Goal: Information Seeking & Learning: Learn about a topic

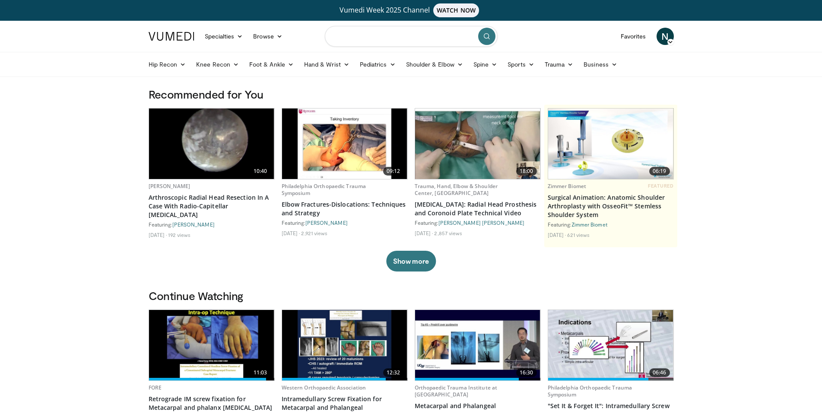
click at [386, 34] on input "Search topics, interventions" at bounding box center [411, 36] width 173 height 21
type input "**********"
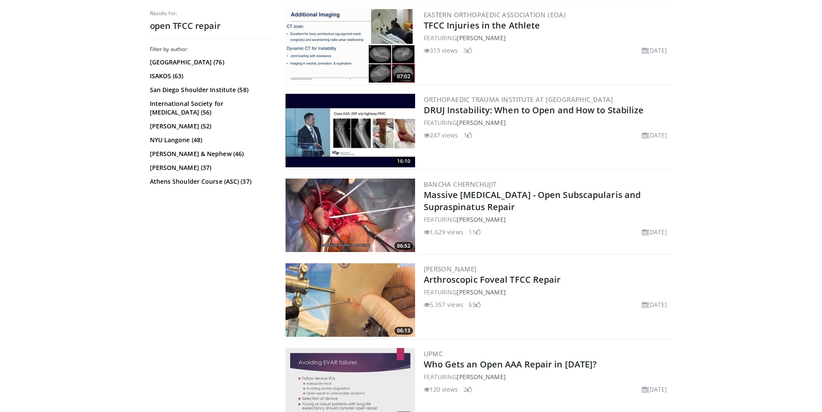
scroll to position [432, 0]
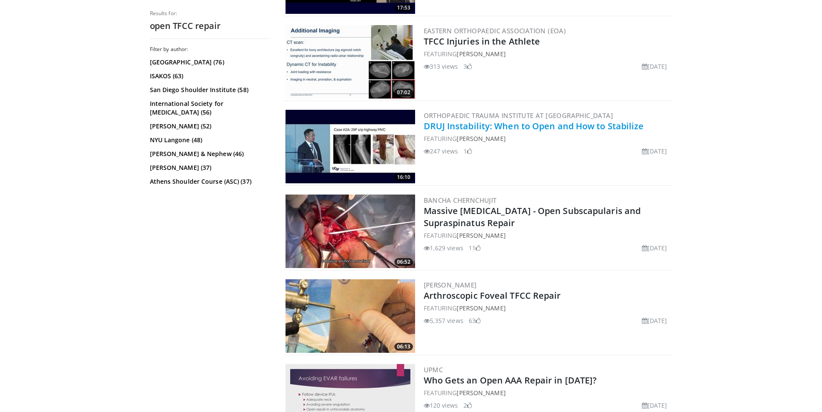
click at [441, 129] on link "DRUJ Instability: When to Open and How to Stabilize" at bounding box center [534, 126] width 220 height 12
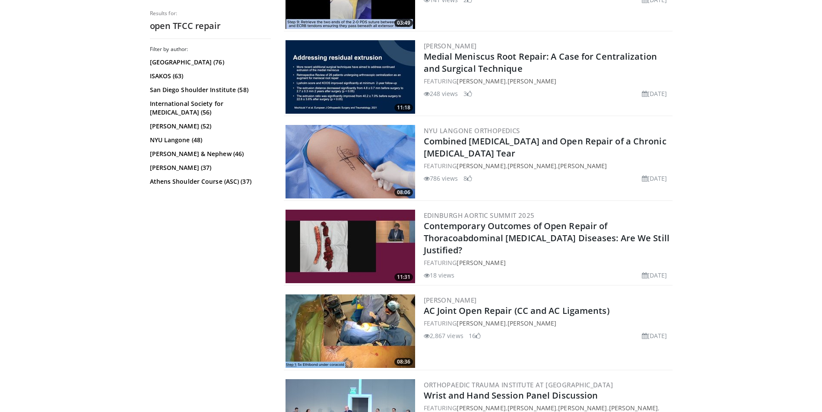
scroll to position [2030, 0]
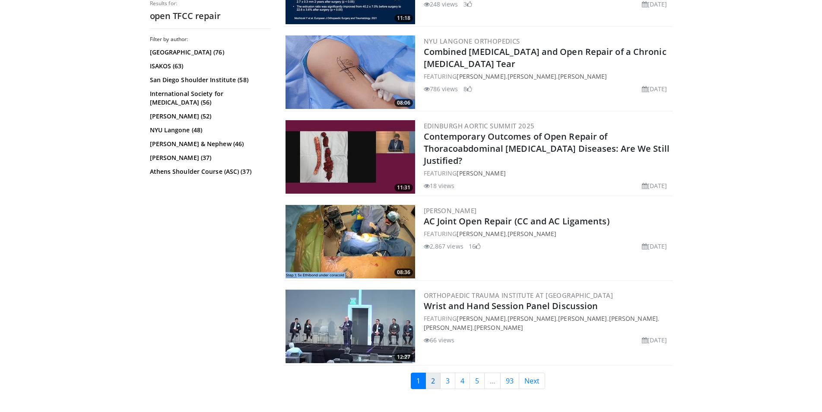
click at [433, 376] on link "2" at bounding box center [432, 380] width 15 height 16
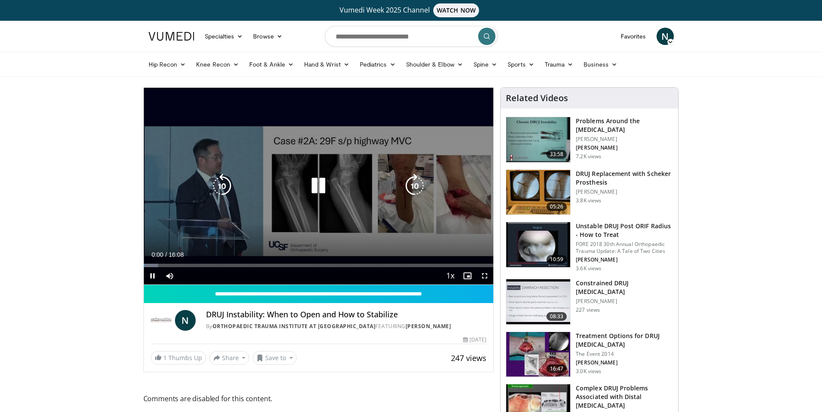
click at [317, 185] on icon "Video Player" at bounding box center [318, 186] width 24 height 24
click at [314, 182] on icon "Video Player" at bounding box center [318, 186] width 24 height 24
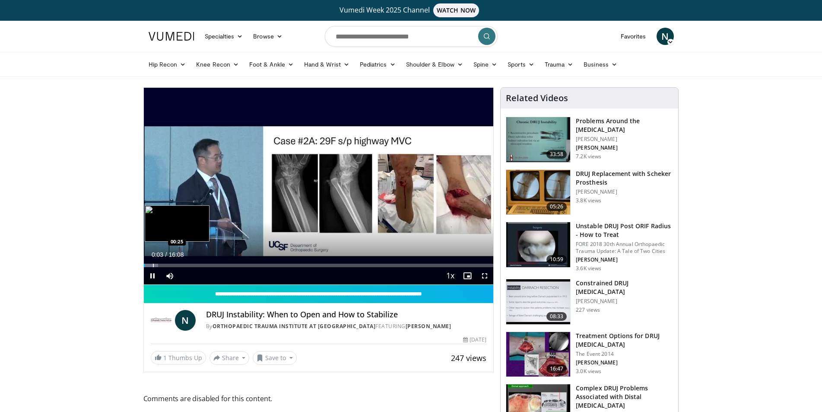
click at [153, 264] on div "Progress Bar" at bounding box center [153, 264] width 1 height 3
click at [171, 263] on div "Progress Bar" at bounding box center [171, 264] width 1 height 3
click at [186, 265] on div "Progress Bar" at bounding box center [186, 264] width 1 height 3
click at [205, 267] on div "Current Time 1:57 / Duration 16:08 Pause Skip Backward Skip Forward Mute Loaded…" at bounding box center [319, 275] width 350 height 17
click at [207, 267] on div "Current Time 1:58 / Duration 16:08 Pause Skip Backward Skip Forward Mute Loaded…" at bounding box center [319, 275] width 350 height 17
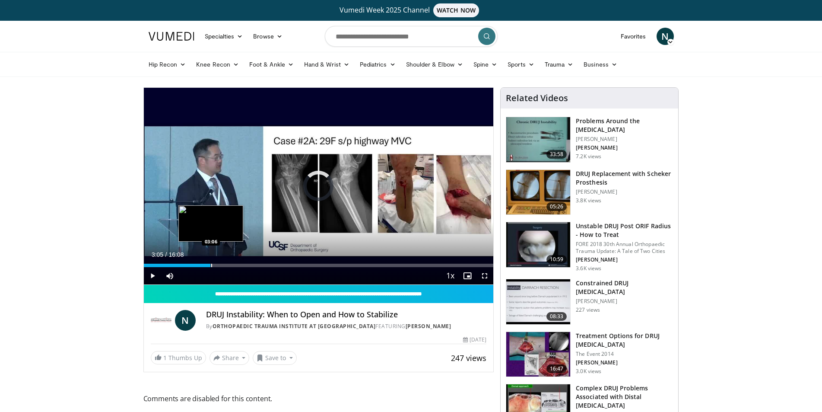
click at [211, 265] on div "Progress Bar" at bounding box center [211, 264] width 1 height 3
click at [230, 265] on div "Progress Bar" at bounding box center [230, 264] width 1 height 3
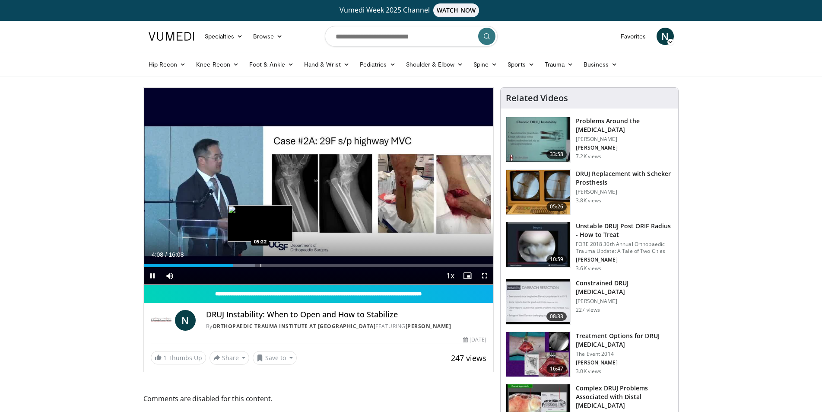
click at [260, 263] on div "Progress Bar" at bounding box center [260, 264] width 1 height 3
click at [294, 266] on video-js "**********" at bounding box center [319, 186] width 350 height 197
click at [488, 276] on span "Video Player" at bounding box center [484, 275] width 17 height 17
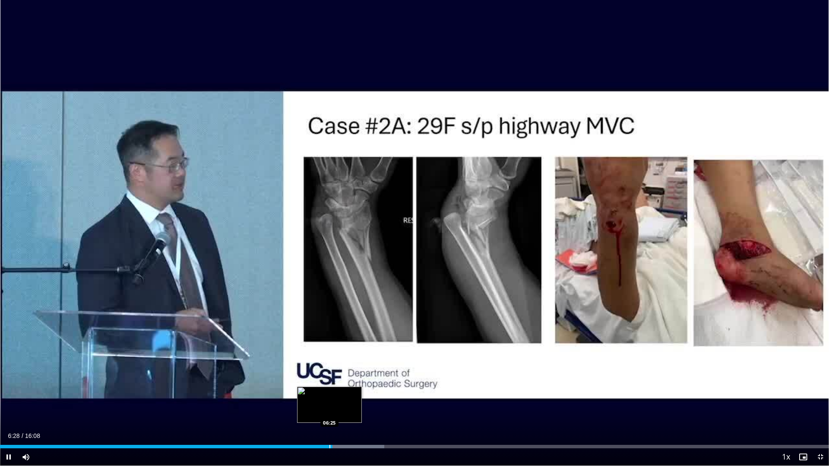
click at [330, 411] on div "Progress Bar" at bounding box center [330, 446] width 1 height 3
click at [325, 411] on div "Current Time 6:25 / Duration 16:08 Pause Skip Backward Skip Forward Mute Loaded…" at bounding box center [414, 457] width 829 height 17
click at [323, 411] on div "Progress Bar" at bounding box center [323, 446] width 1 height 3
click at [319, 411] on div "Progress Bar" at bounding box center [319, 446] width 1 height 3
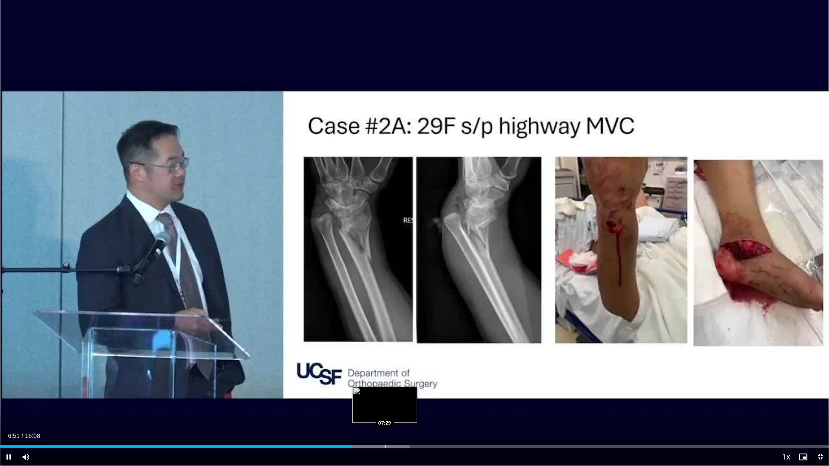
click at [385, 411] on div "Progress Bar" at bounding box center [385, 446] width 1 height 3
click at [397, 411] on div "Loaded : 53.58% 07:43 07:42" at bounding box center [414, 446] width 829 height 3
click at [404, 411] on div "Progress Bar" at bounding box center [404, 446] width 1 height 3
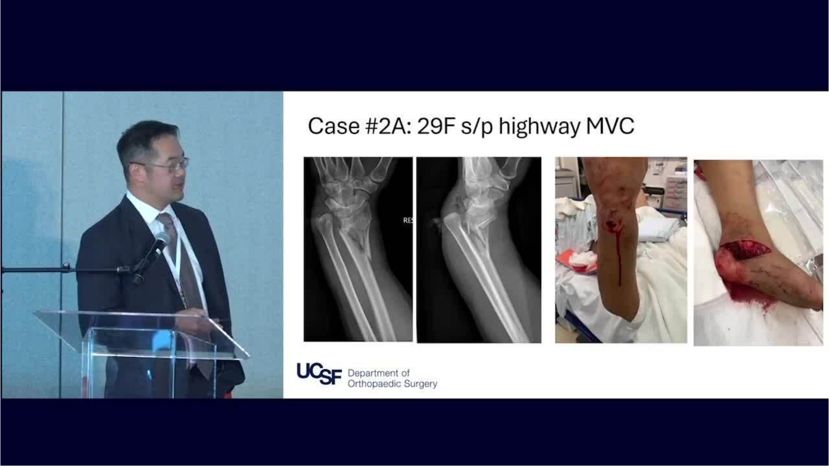
click at [412, 411] on div "10 seconds Tap to unmute" at bounding box center [414, 233] width 829 height 466
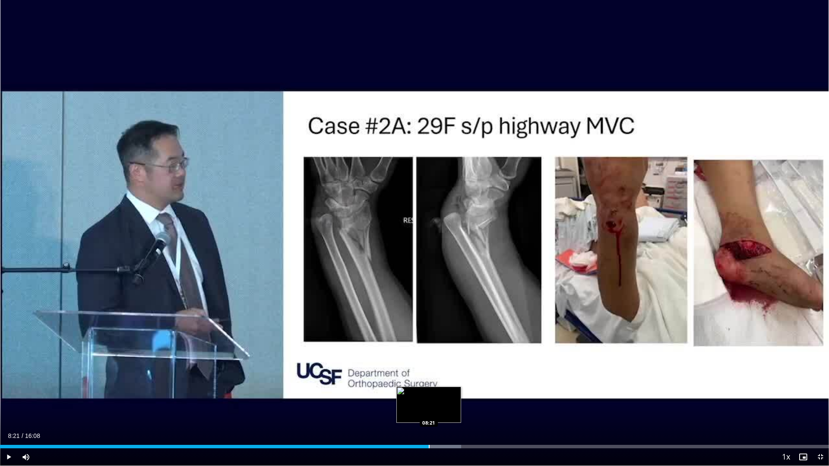
click at [429, 411] on div "Progress Bar" at bounding box center [429, 446] width 1 height 3
click at [436, 411] on div "Progress Bar" at bounding box center [436, 446] width 1 height 3
click at [444, 411] on div "Progress Bar" at bounding box center [444, 446] width 1 height 3
click at [456, 411] on div "Progress Bar" at bounding box center [456, 446] width 1 height 3
click at [463, 411] on div "Progress Bar" at bounding box center [462, 446] width 1 height 3
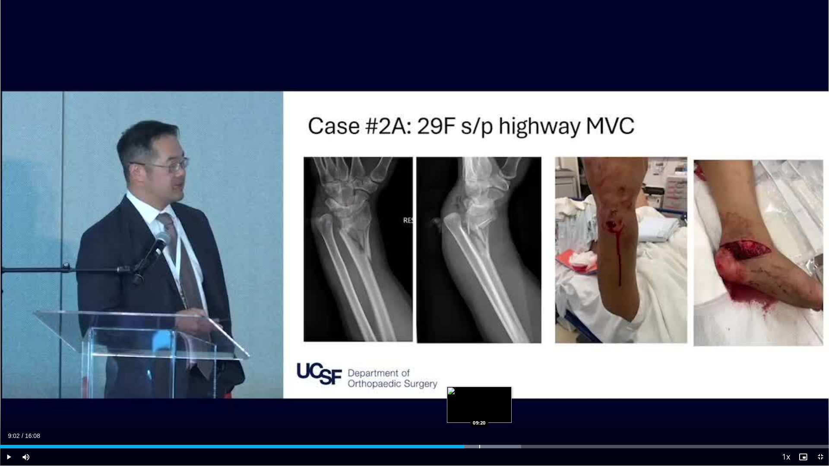
click at [479, 411] on div "Progress Bar" at bounding box center [479, 446] width 1 height 3
click at [489, 411] on div "Progress Bar" at bounding box center [489, 446] width 1 height 3
click at [504, 411] on div "Progress Bar" at bounding box center [503, 446] width 1 height 3
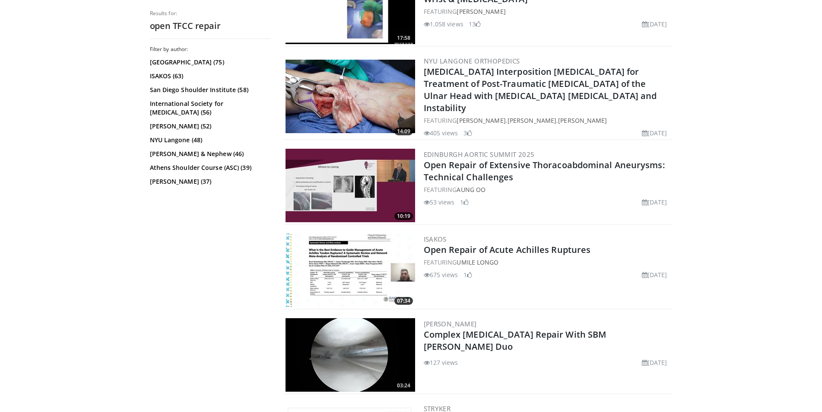
scroll to position [821, 0]
